Goal: Information Seeking & Learning: Learn about a topic

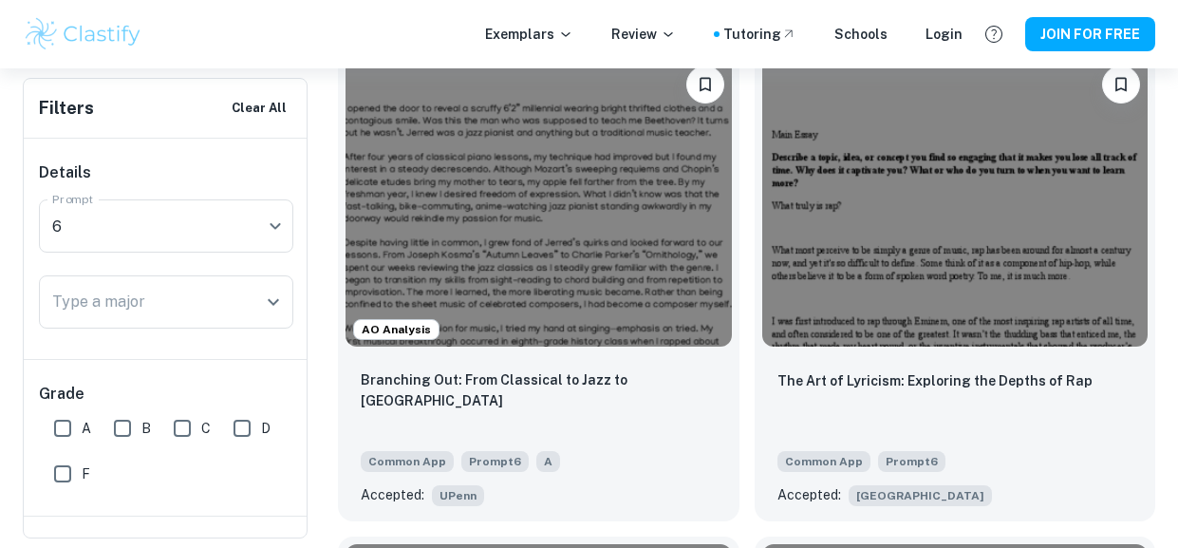
scroll to position [2600, 0]
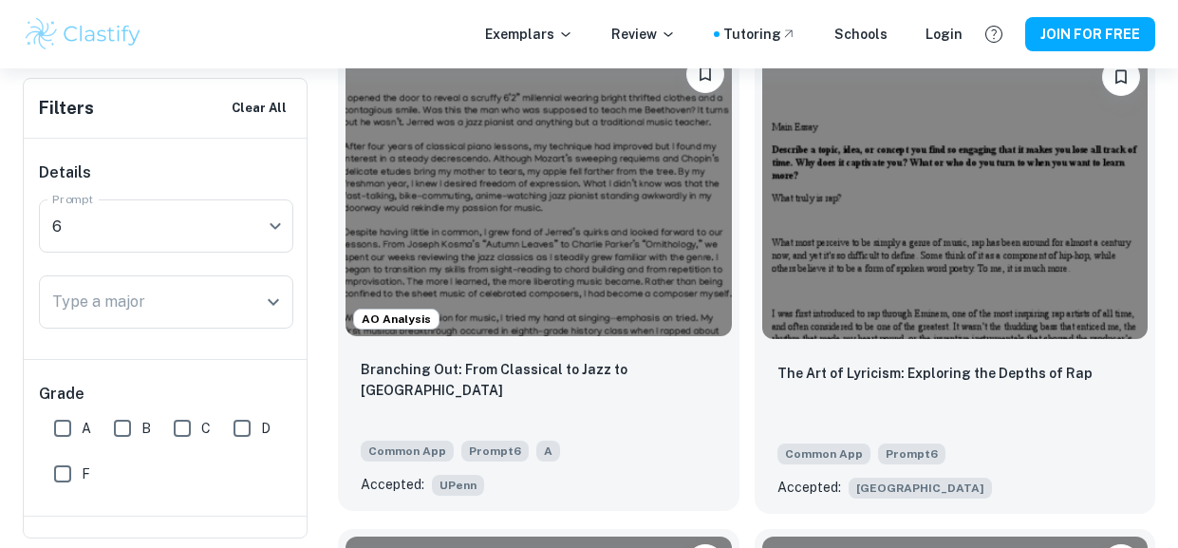
click at [516, 317] on img at bounding box center [539, 192] width 386 height 290
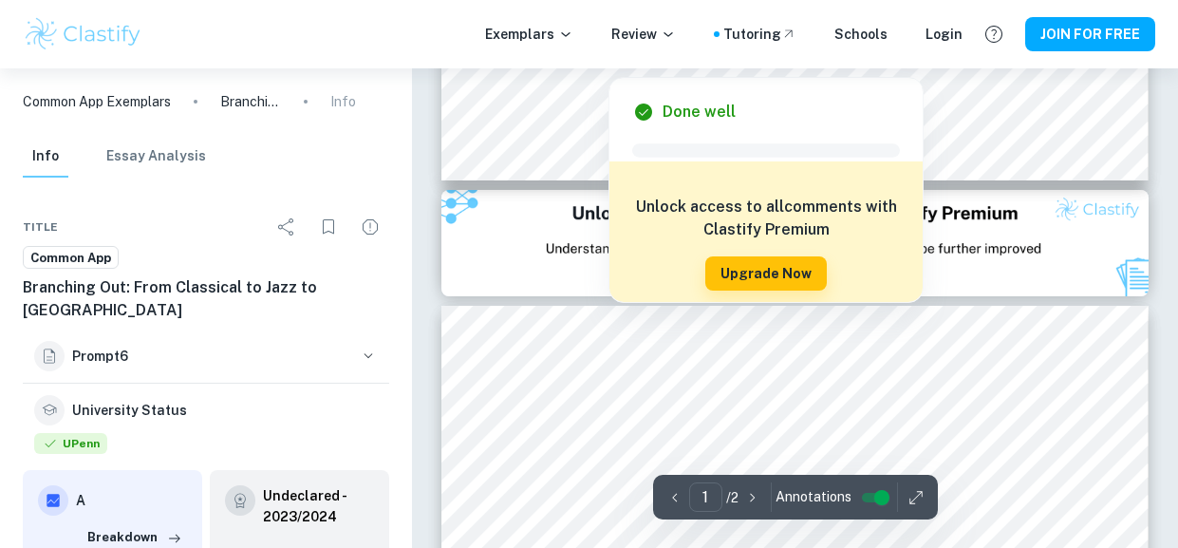
scroll to position [912, 0]
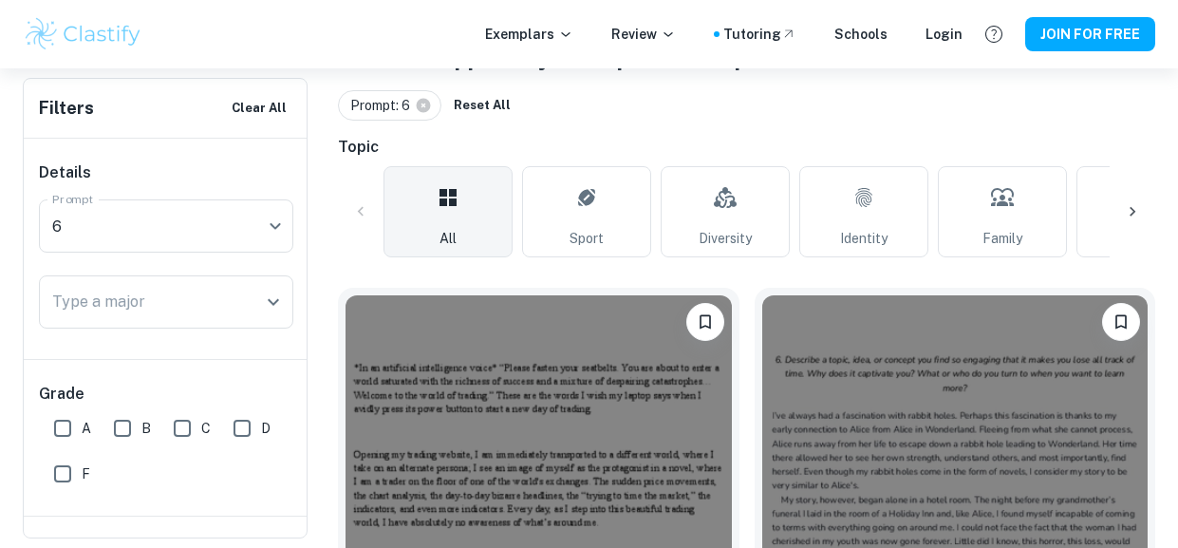
scroll to position [407, 0]
click at [1129, 213] on icon at bounding box center [1132, 210] width 19 height 19
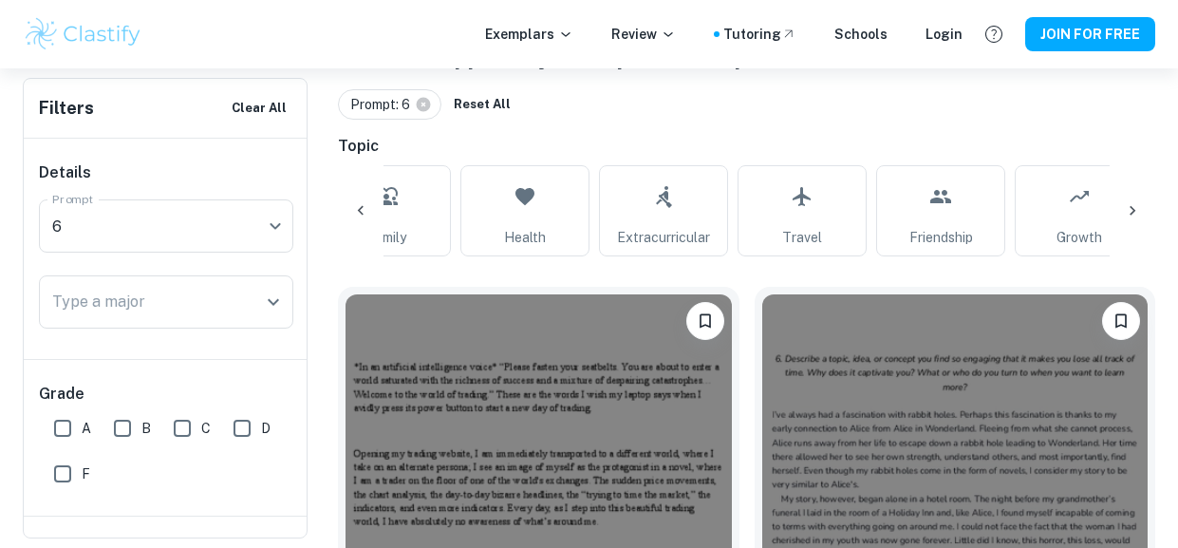
scroll to position [0, 635]
click at [1120, 211] on div at bounding box center [1133, 211] width 46 height 46
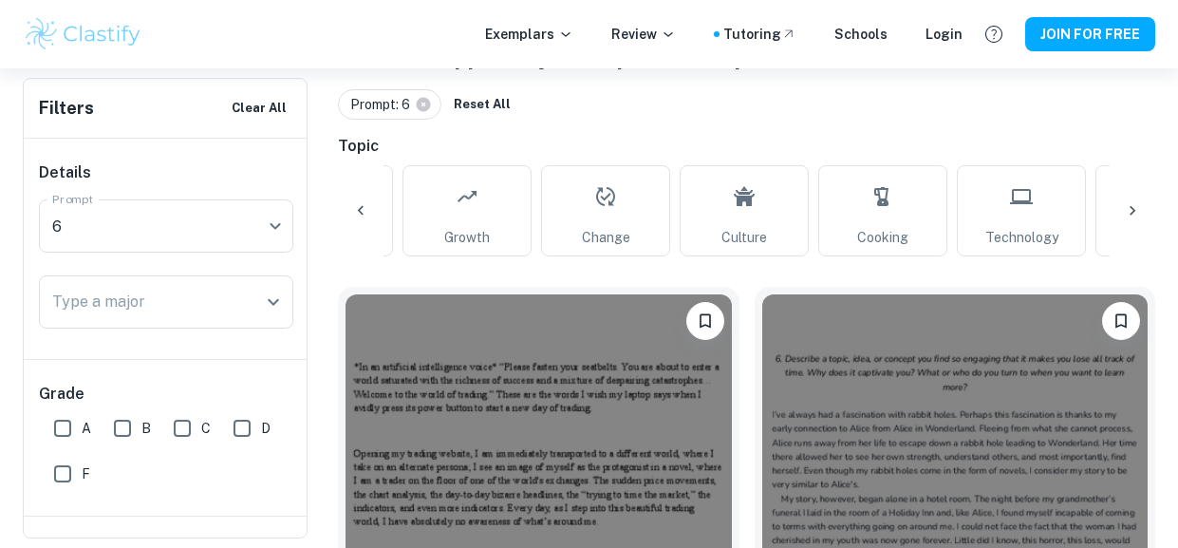
scroll to position [0, 1271]
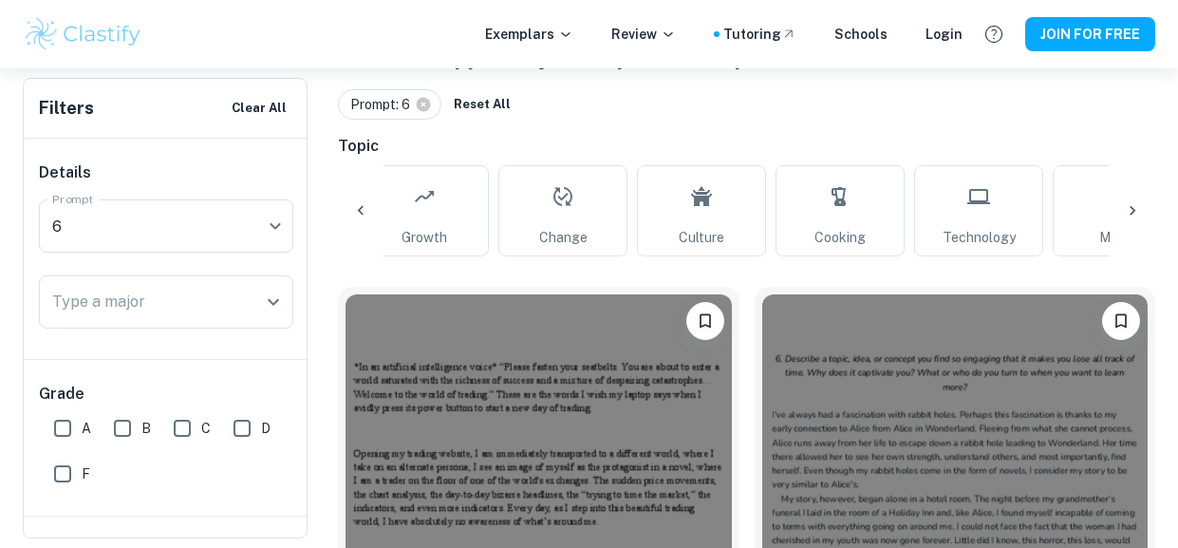
click at [1120, 212] on div at bounding box center [1133, 211] width 46 height 46
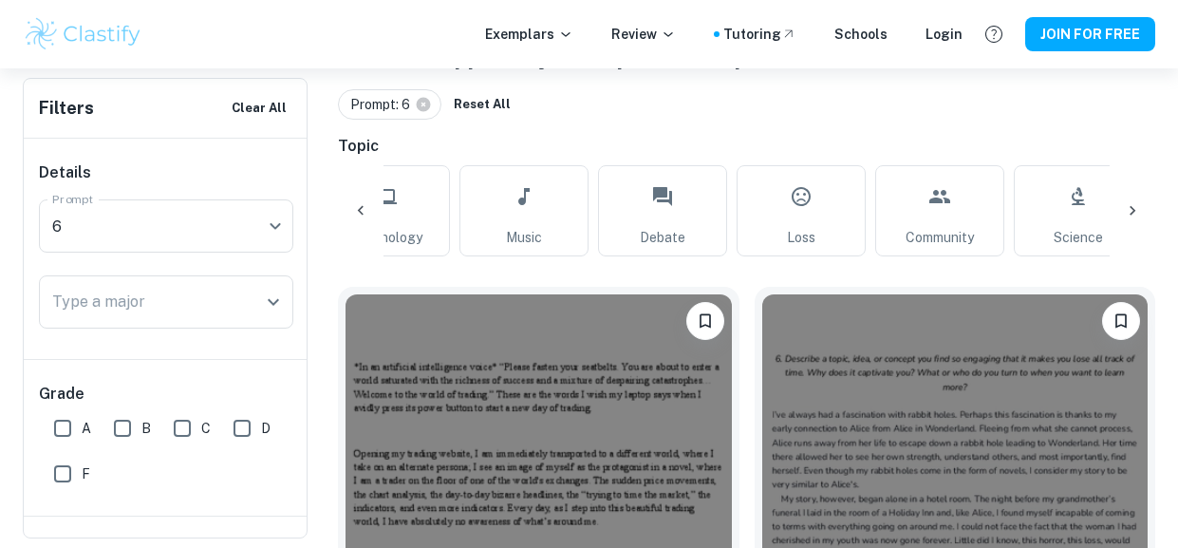
scroll to position [0, 1906]
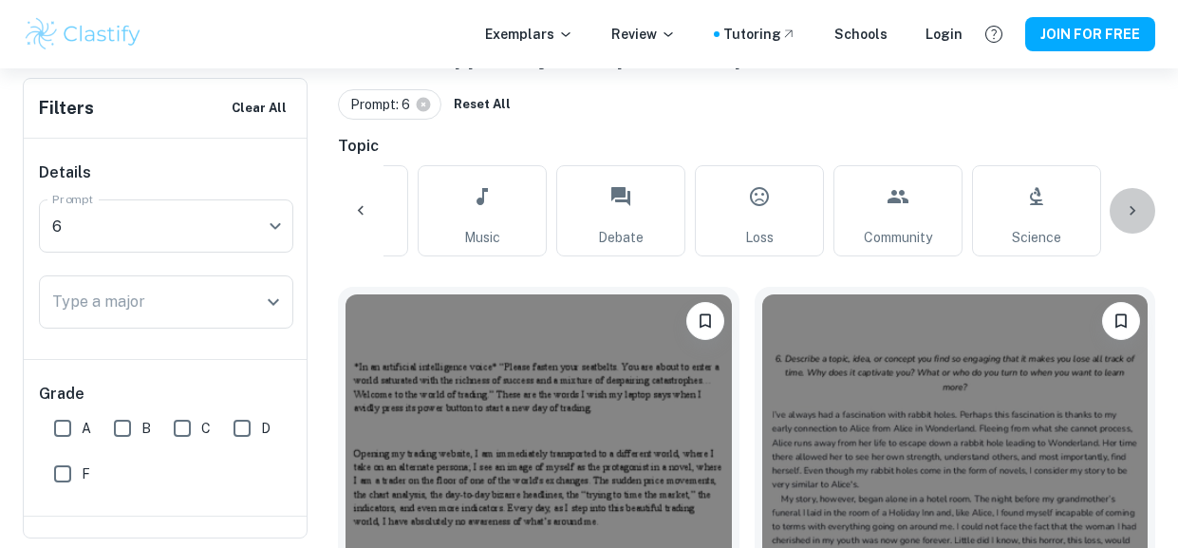
click at [1121, 213] on div at bounding box center [1133, 211] width 46 height 46
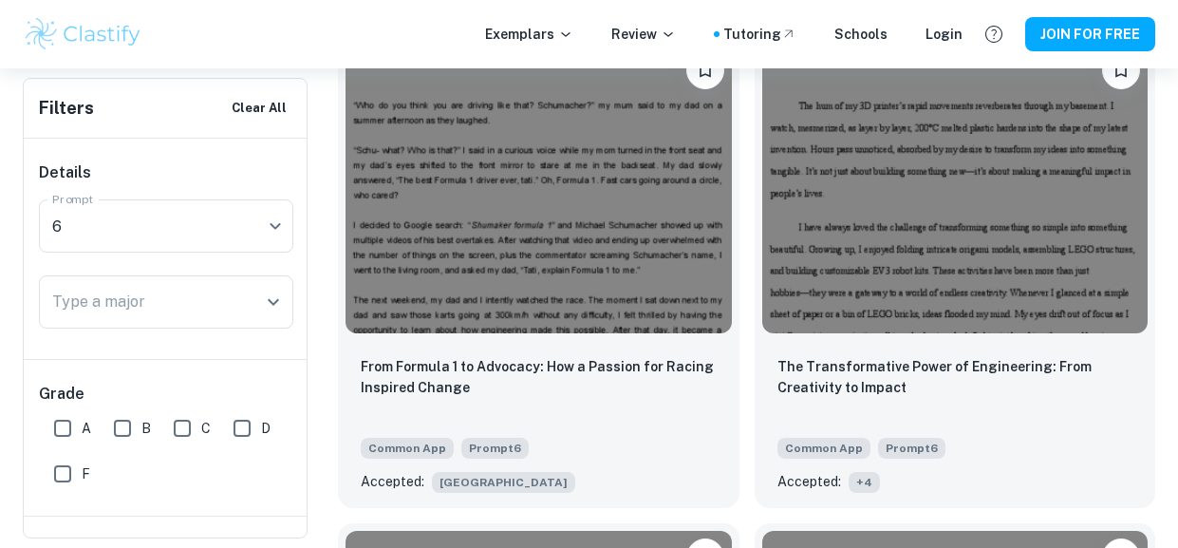
scroll to position [4067, 0]
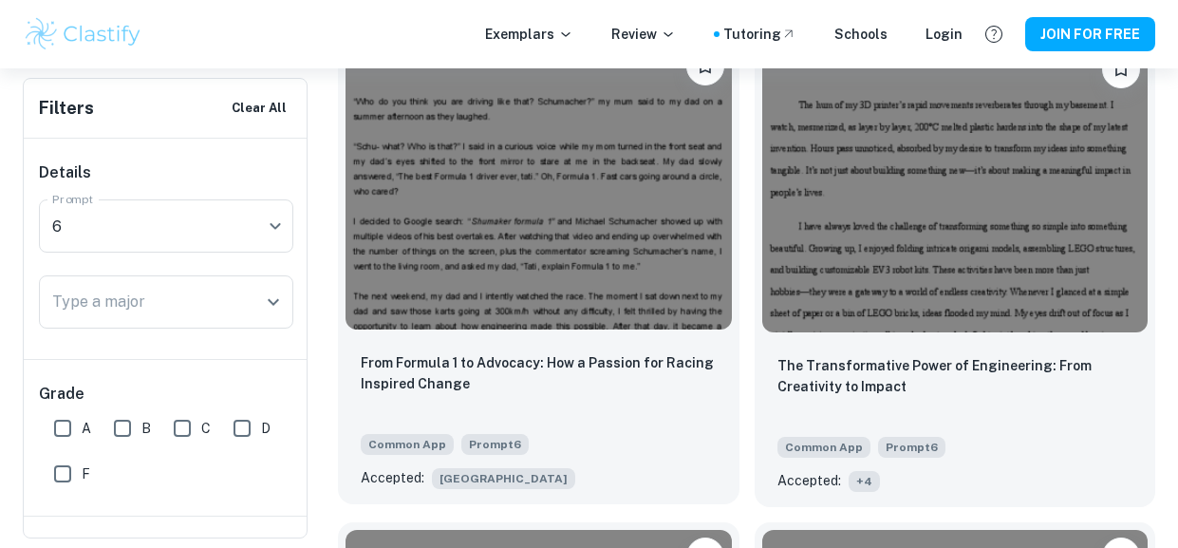
click at [681, 366] on p "From Formula 1 to Advocacy: How a Passion for Racing Inspired Change" at bounding box center [539, 373] width 356 height 42
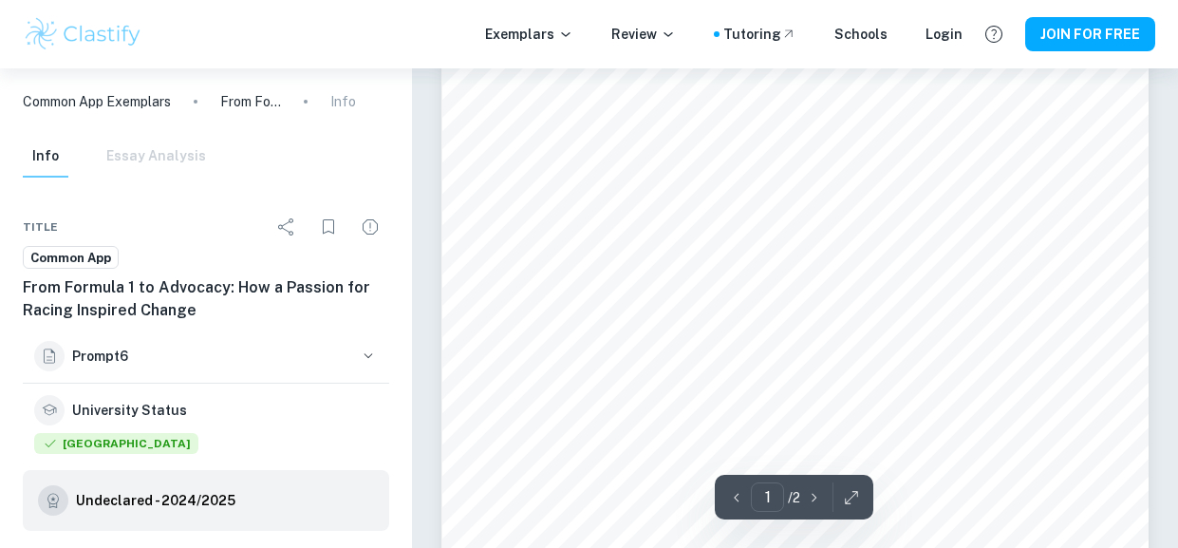
scroll to position [116, 0]
